Goal: Manage account settings

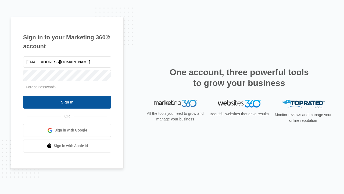
click at [67, 102] on input "Sign In" at bounding box center [67, 101] width 88 height 13
